Goal: Task Accomplishment & Management: Manage account settings

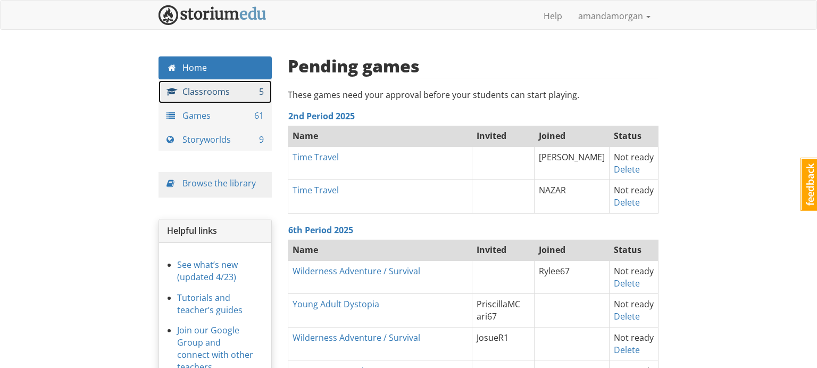
click at [227, 96] on link "Classrooms 5" at bounding box center [214, 91] width 113 height 23
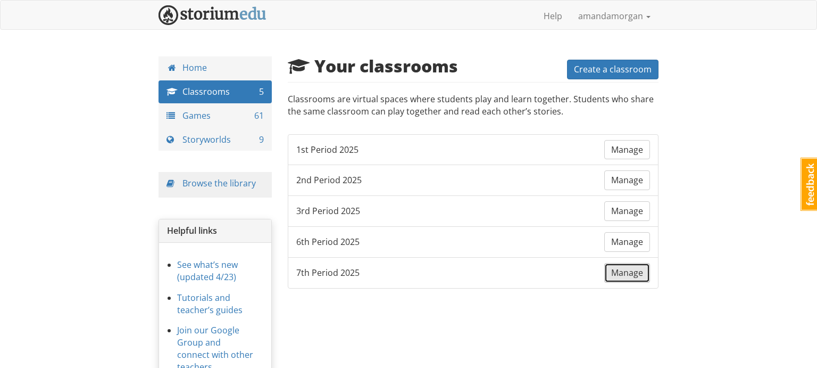
click at [641, 270] on span "Manage" at bounding box center [627, 272] width 32 height 12
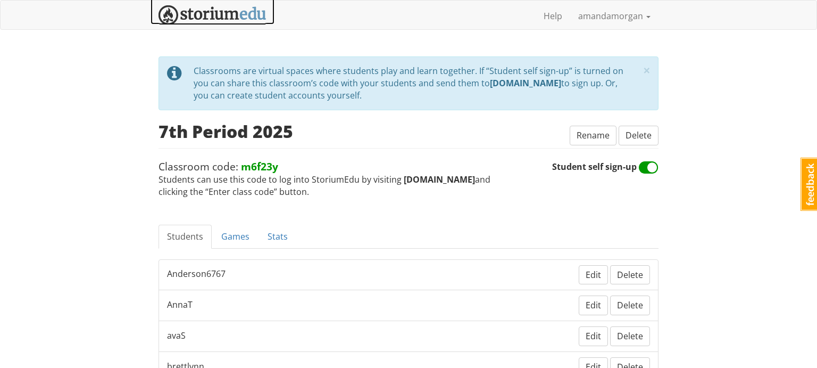
click at [239, 16] on img at bounding box center [212, 15] width 108 height 20
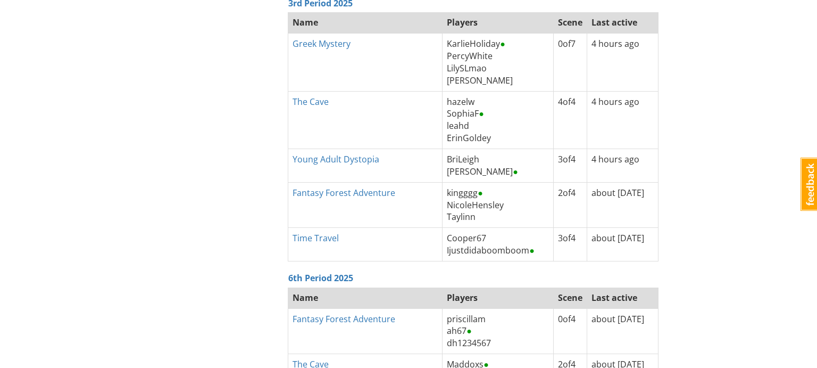
scroll to position [2108, 0]
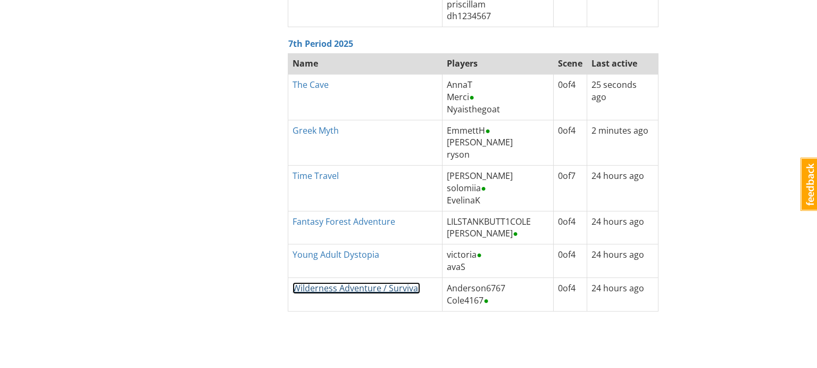
click at [381, 282] on link "Wilderness Adventure / Survival" at bounding box center [357, 288] width 128 height 12
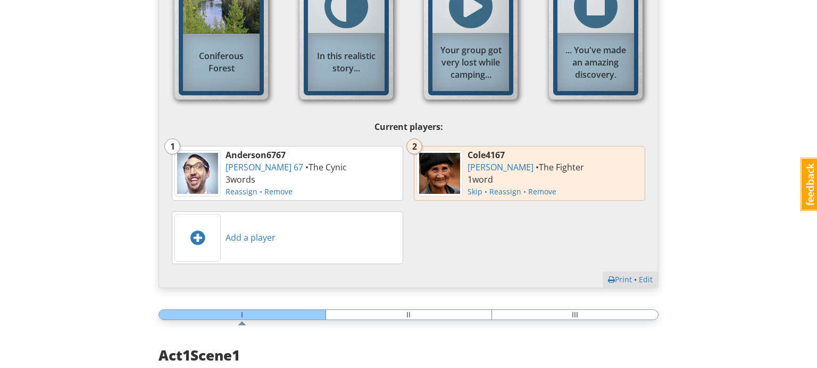
scroll to position [332, 0]
click at [252, 236] on link "Add a player" at bounding box center [251, 237] width 50 height 12
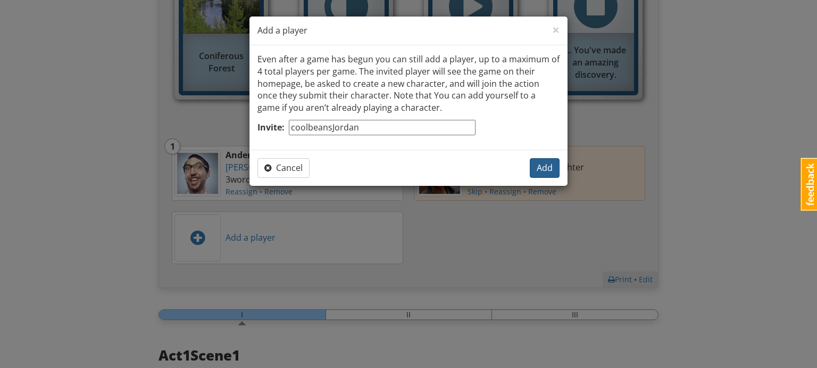
type input "coolbeansJordan"
click at [547, 167] on span "Add" at bounding box center [545, 168] width 16 height 12
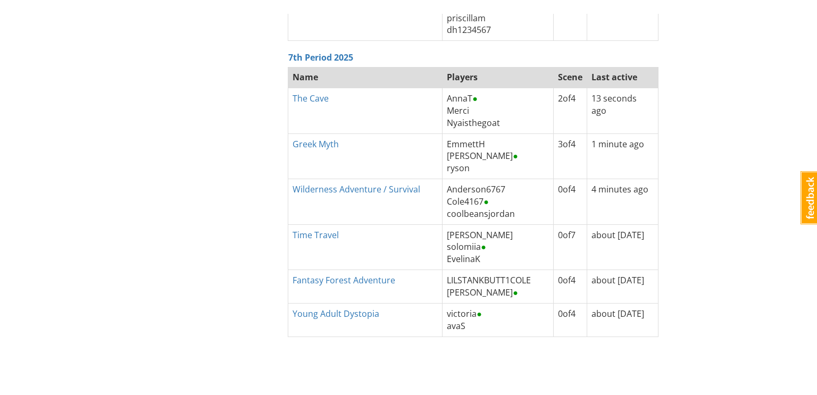
scroll to position [2093, 0]
